Goal: Transaction & Acquisition: Purchase product/service

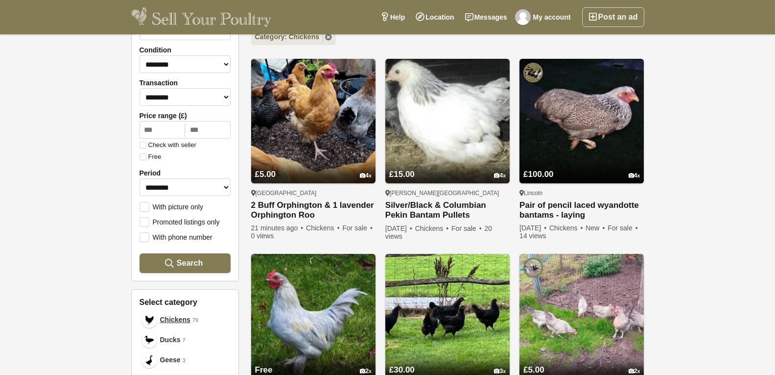
scroll to position [147, 0]
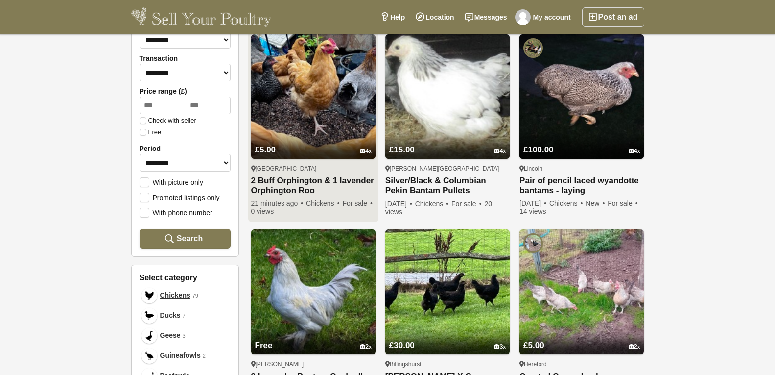
click at [312, 69] on img at bounding box center [313, 96] width 124 height 124
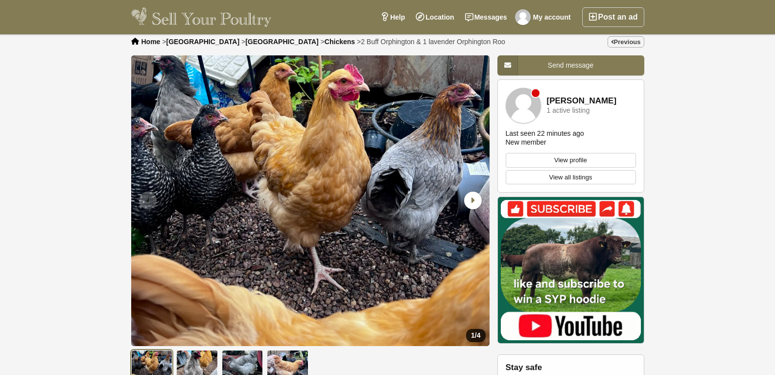
scroll to position [49, 0]
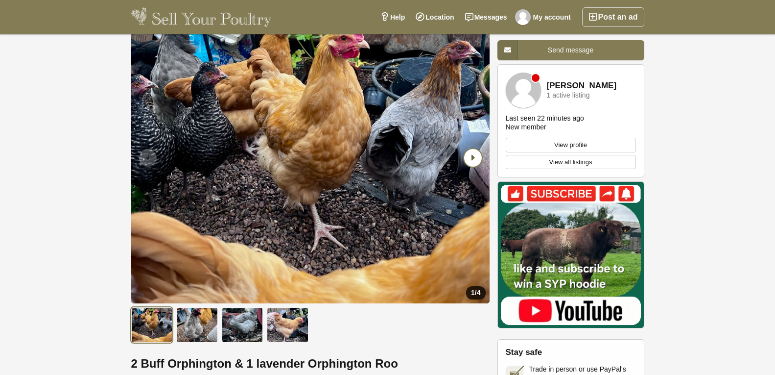
click at [474, 153] on icon "Next slide" at bounding box center [473, 158] width 18 height 18
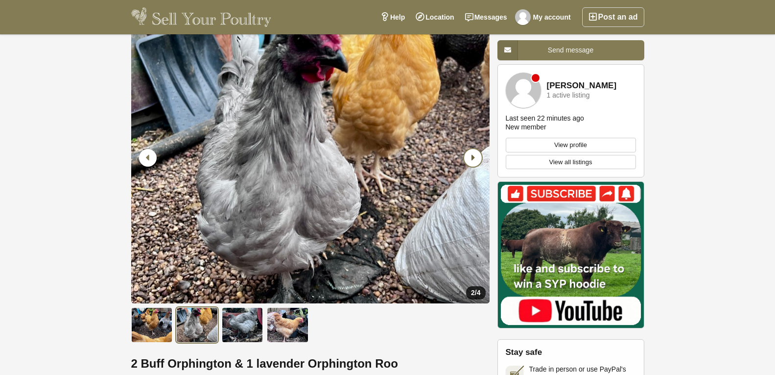
click at [474, 153] on icon "Next slide" at bounding box center [473, 158] width 18 height 18
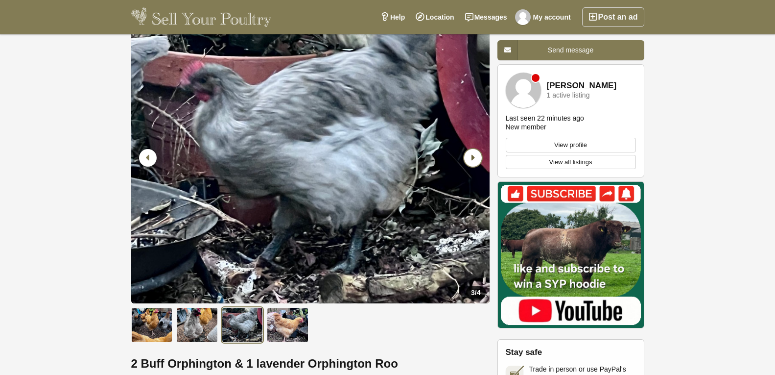
click at [475, 154] on icon "Next slide" at bounding box center [473, 158] width 18 height 18
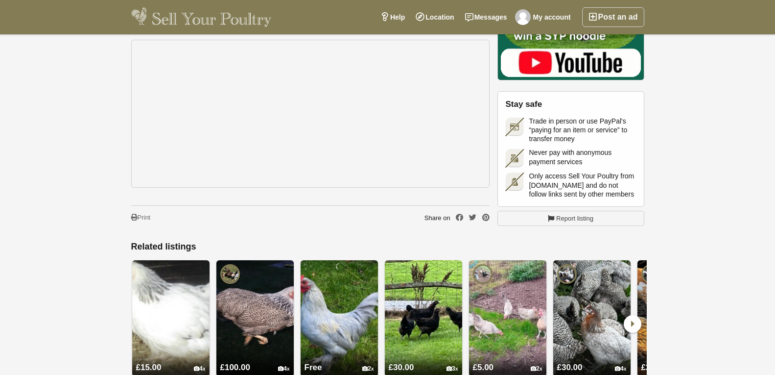
scroll to position [637, 0]
